Goal: Task Accomplishment & Management: Use online tool/utility

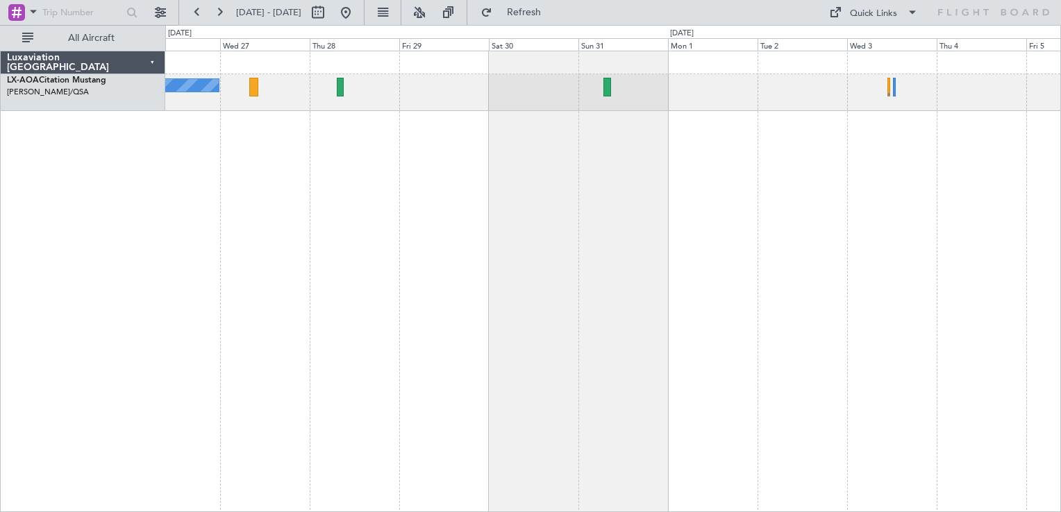
click at [794, 85] on div "No Crew Sabadell No Crew" at bounding box center [613, 282] width 896 height 462
click at [721, 137] on div "No Crew Sabadell No Crew" at bounding box center [613, 282] width 896 height 462
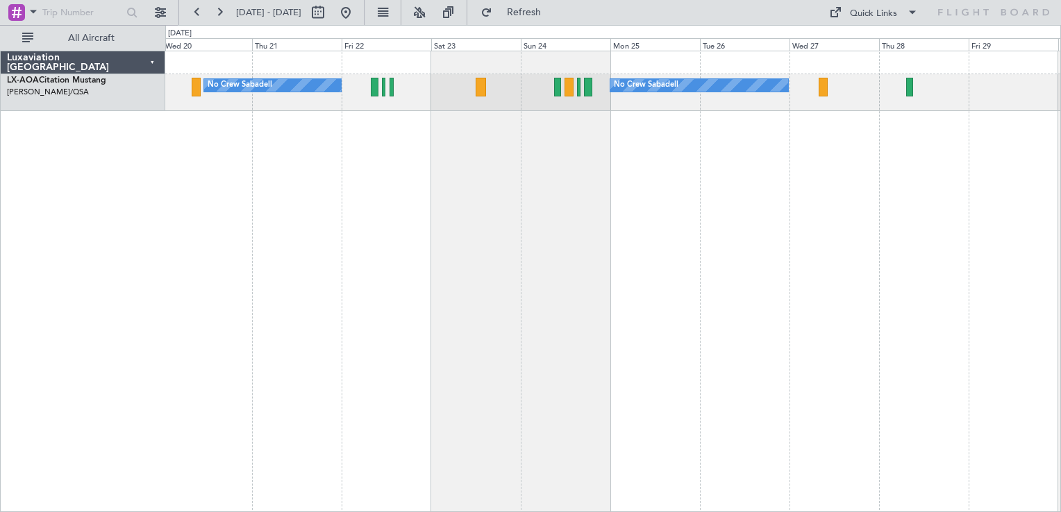
click at [600, 193] on div "No Crew Sabadell No Crew Sabadell" at bounding box center [613, 282] width 896 height 462
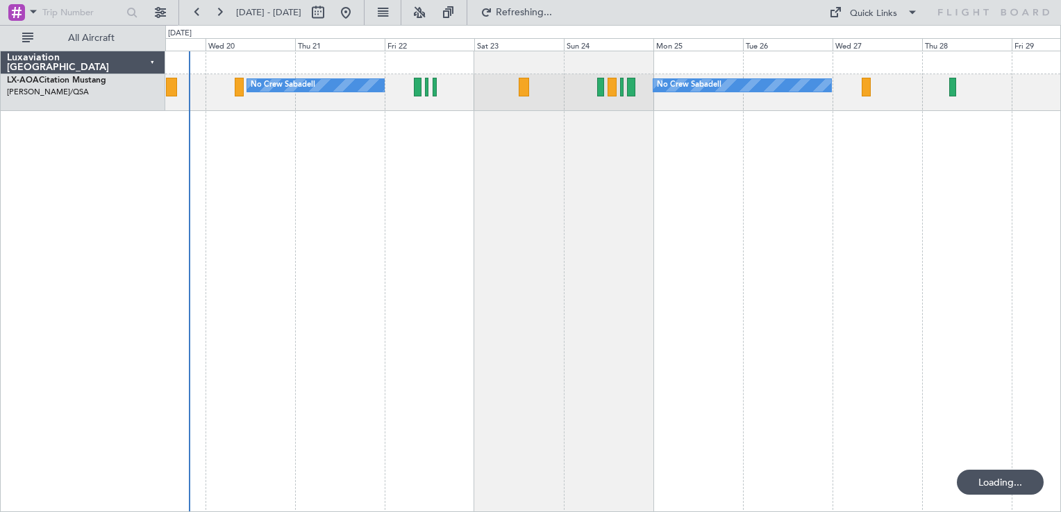
click at [466, 173] on div "No Crew Sabadell No Crew Sabadell No Crew Luxembourg (Findel)" at bounding box center [613, 282] width 896 height 462
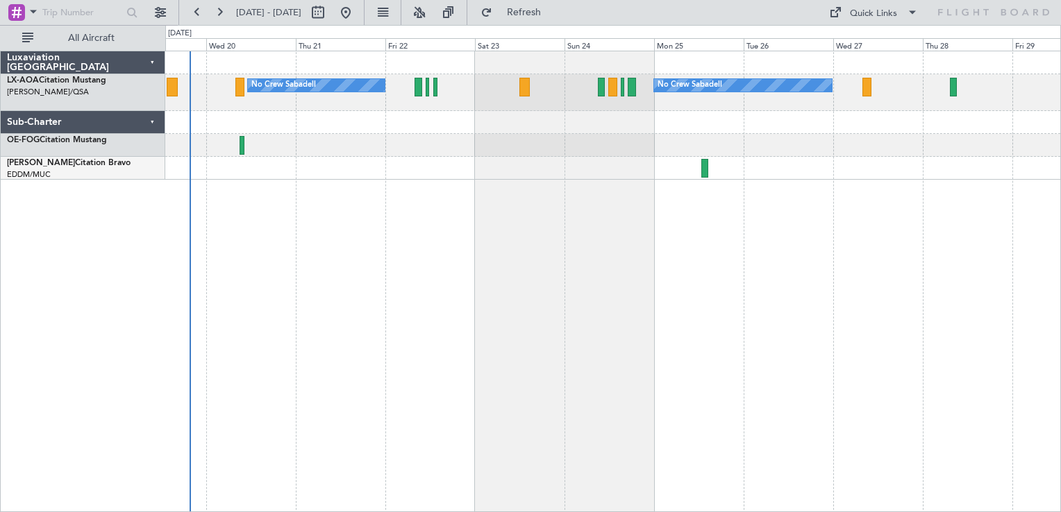
click at [708, 129] on div at bounding box center [612, 122] width 895 height 23
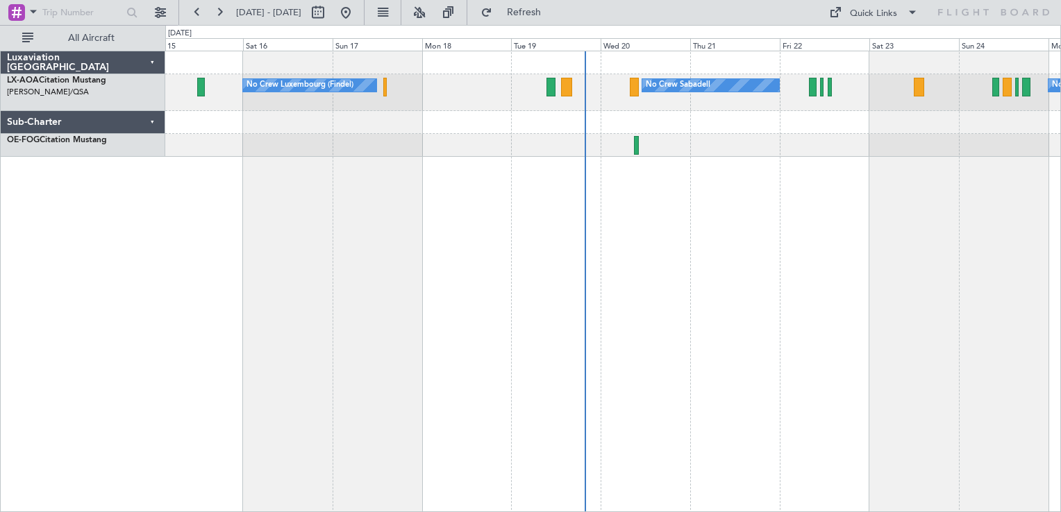
click at [461, 196] on div "No Crew Sabadell No Crew Sabadell No Crew Luxembourg (Findel)" at bounding box center [613, 282] width 896 height 462
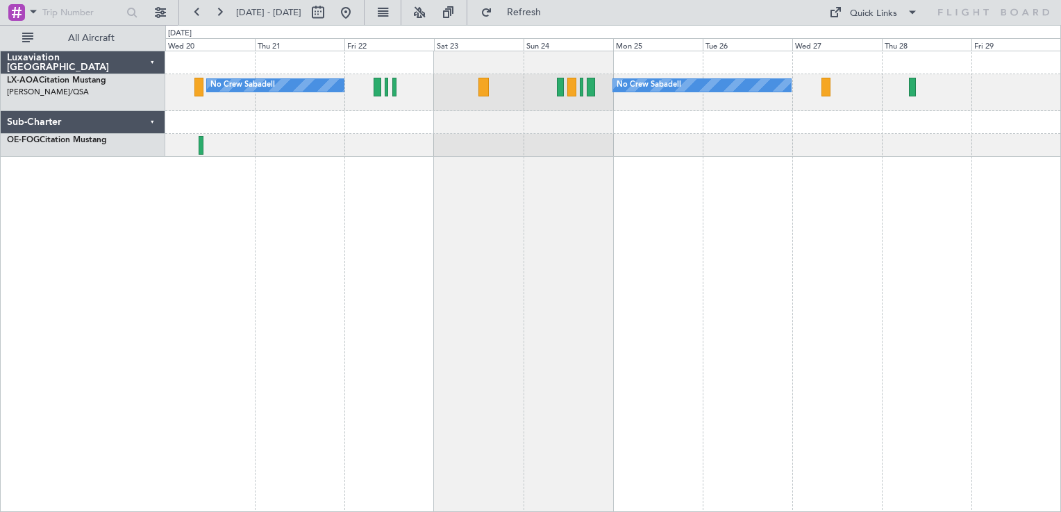
click at [406, 193] on div "No Crew Sabadell No Crew Sabadell" at bounding box center [613, 282] width 896 height 462
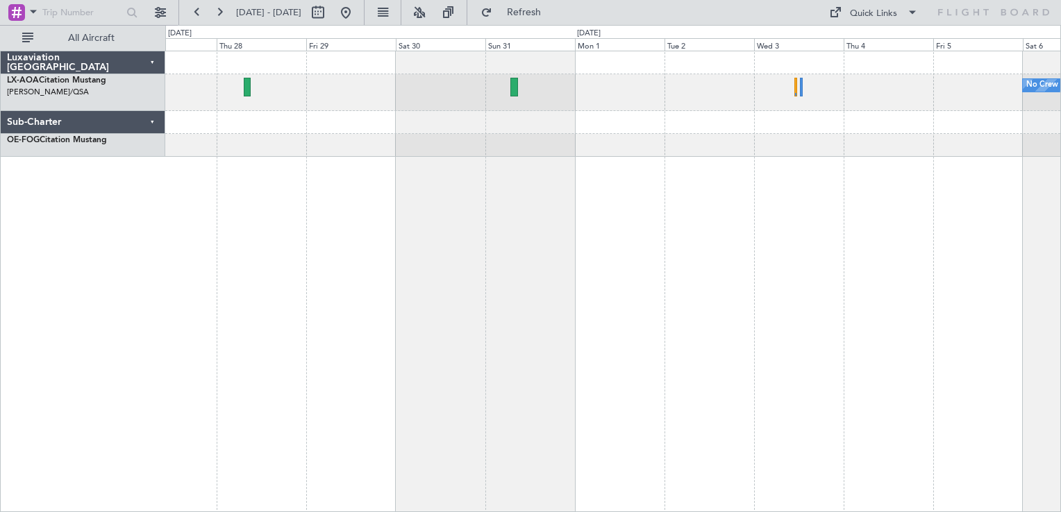
click at [766, 224] on div "No Crew No Crew Sabadell" at bounding box center [613, 282] width 896 height 462
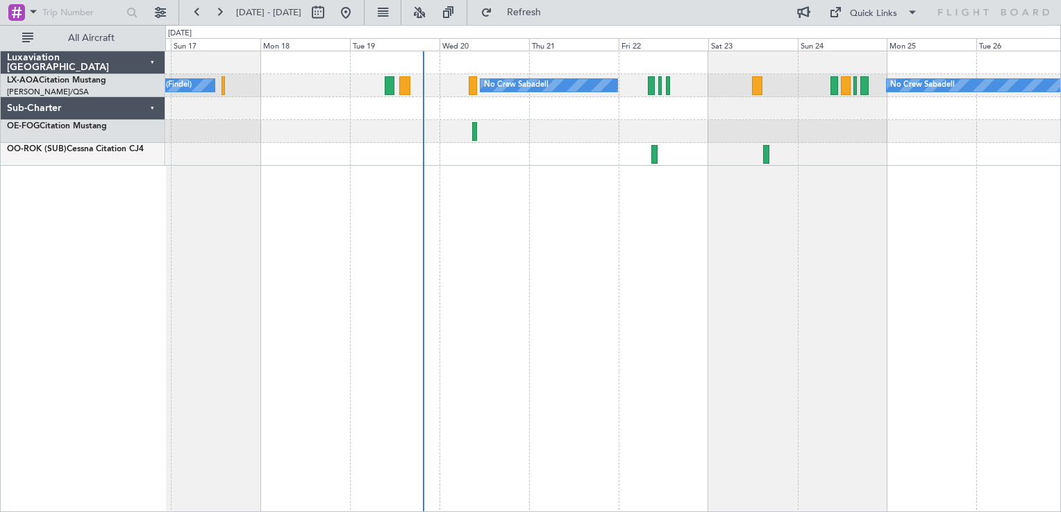
click at [581, 204] on div "No Crew Luxembourg (Findel) No Crew Sabadell No Crew Sabadell" at bounding box center [613, 282] width 896 height 462
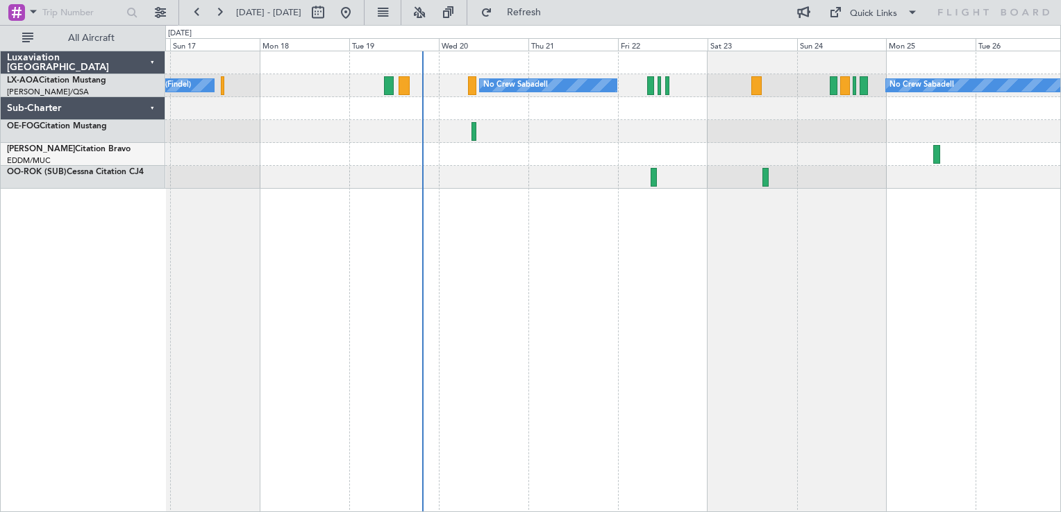
click at [640, 316] on div "No Crew Sabadell No Crew Luxembourg (Findel) No Crew Sabadell" at bounding box center [613, 282] width 896 height 462
